Goal: Task Accomplishment & Management: Manage account settings

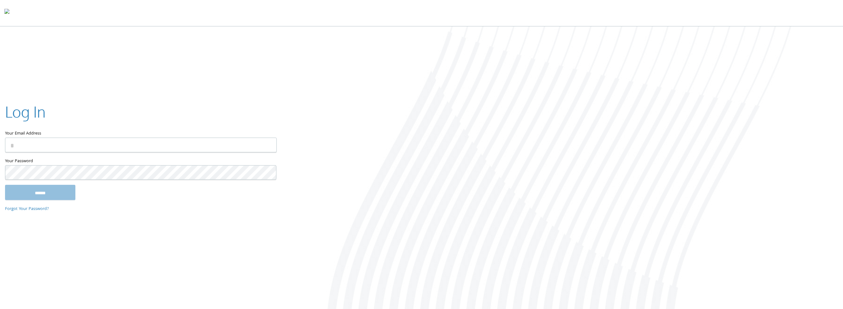
type input "**********"
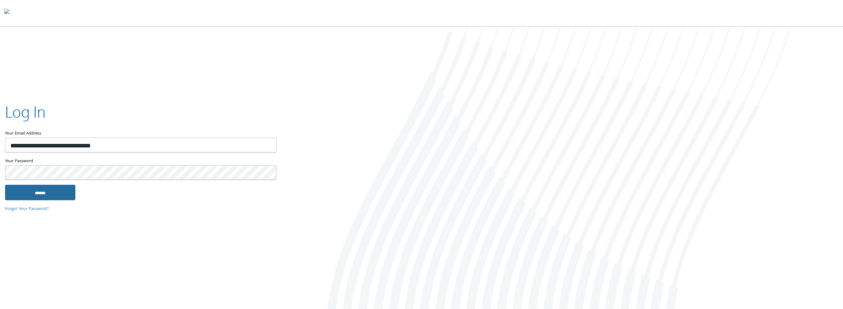
click at [55, 193] on input "******" at bounding box center [40, 192] width 70 height 15
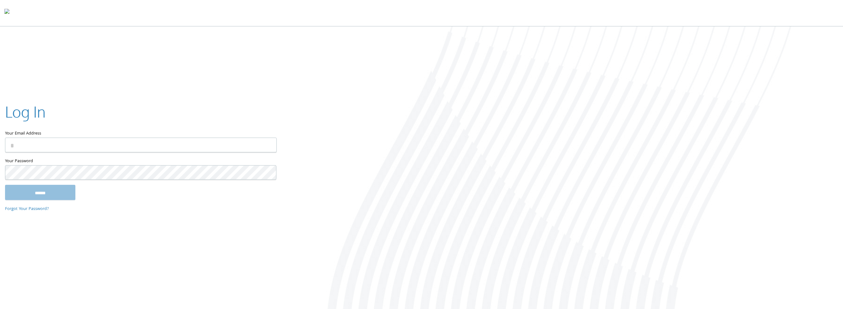
type input "**********"
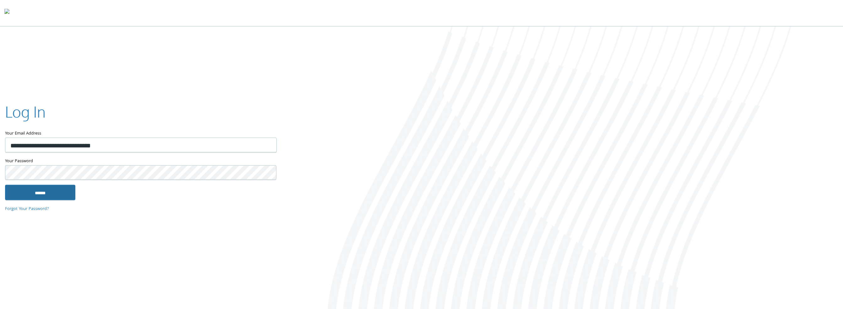
click at [47, 192] on input "******" at bounding box center [40, 192] width 70 height 15
